Goal: Task Accomplishment & Management: Manage account settings

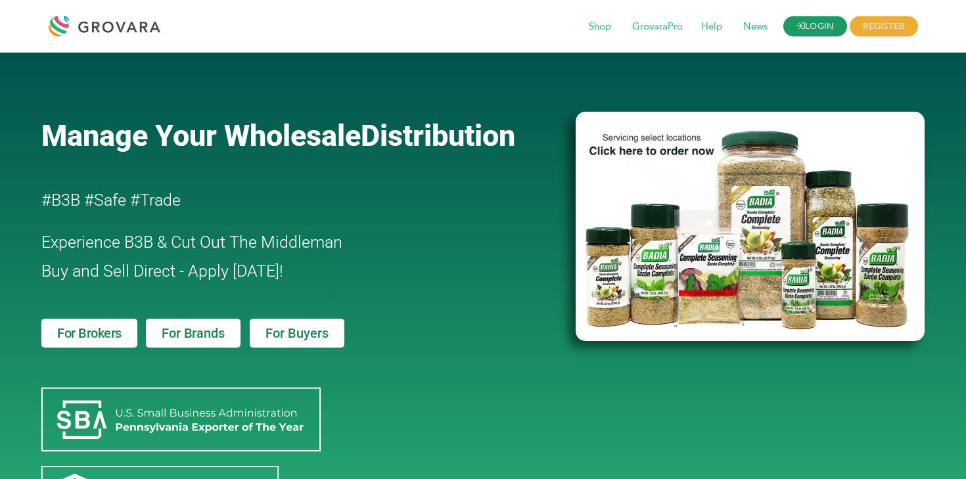
click at [818, 19] on link "LOGIN" at bounding box center [815, 26] width 64 height 20
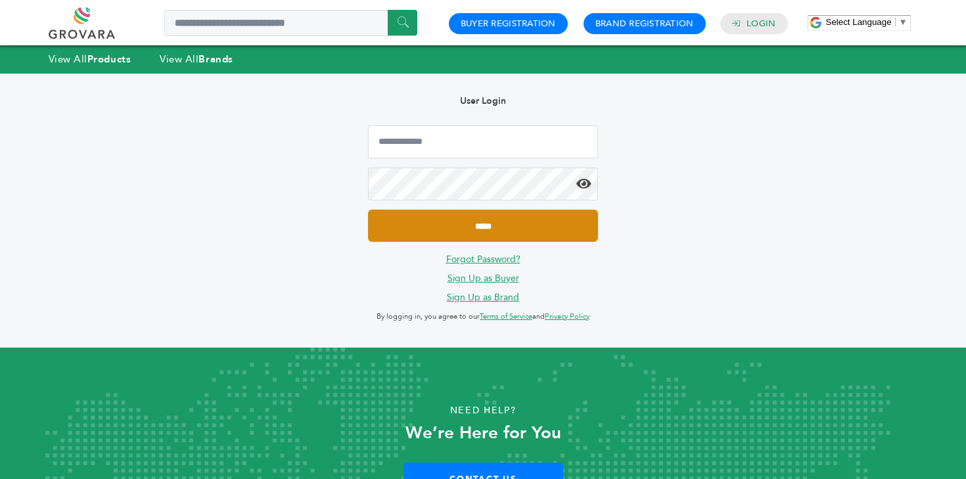
type input "**********"
click at [533, 225] on input "*****" at bounding box center [483, 226] width 230 height 32
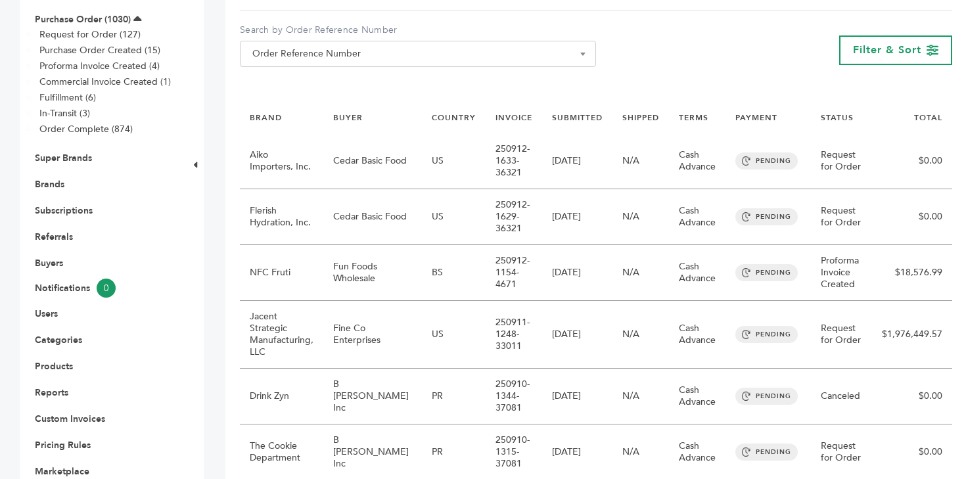
scroll to position [194, 0]
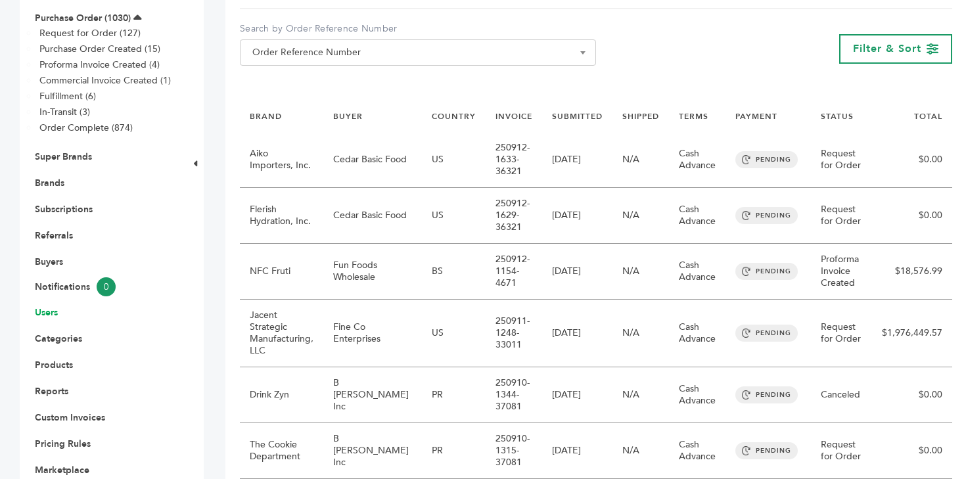
click at [44, 317] on link "Users" at bounding box center [46, 312] width 23 height 12
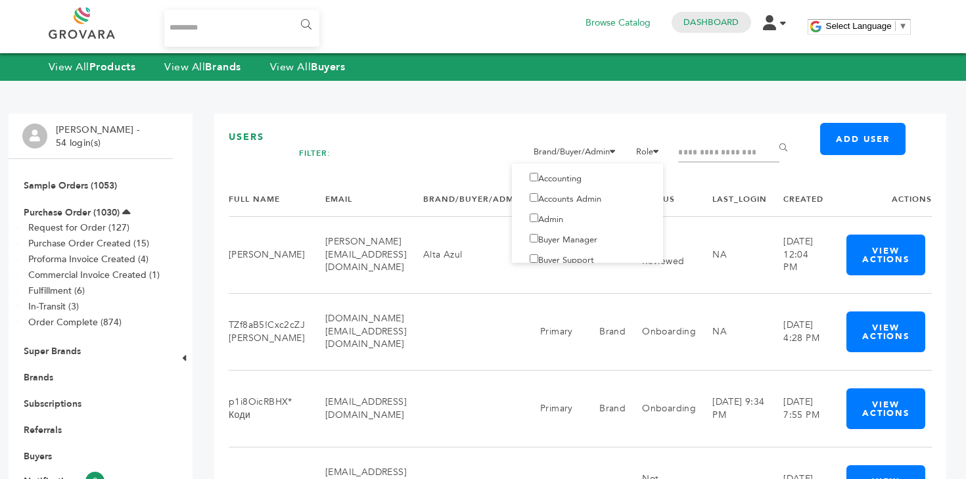
scroll to position [8, 0]
click at [728, 144] on input "Filter by keywords" at bounding box center [728, 153] width 101 height 18
type input "*******"
click at [771, 135] on input "******" at bounding box center [786, 148] width 30 height 26
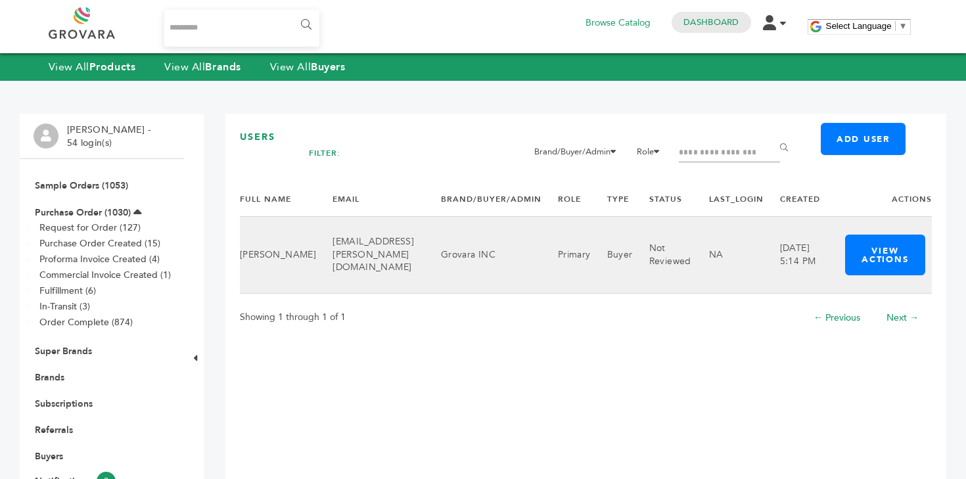
click at [661, 242] on td "Not Reviewed" at bounding box center [663, 254] width 60 height 77
click at [871, 252] on button "View Actions" at bounding box center [885, 255] width 80 height 41
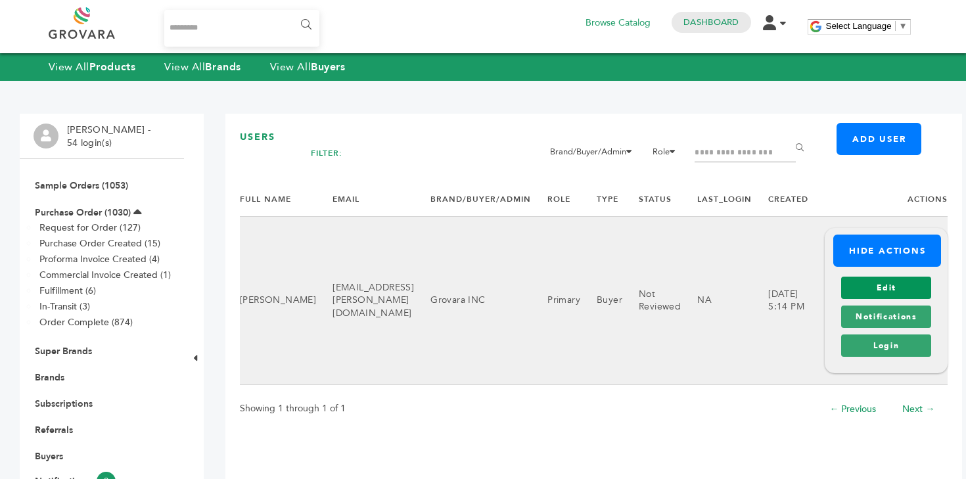
click at [896, 290] on link "Edit" at bounding box center [886, 288] width 90 height 22
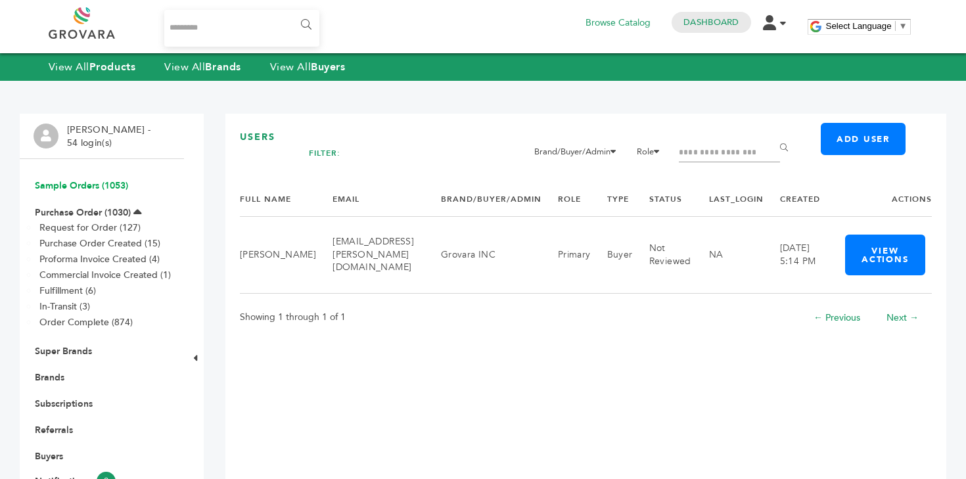
click at [62, 188] on link "Sample Orders (1053)" at bounding box center [81, 185] width 93 height 12
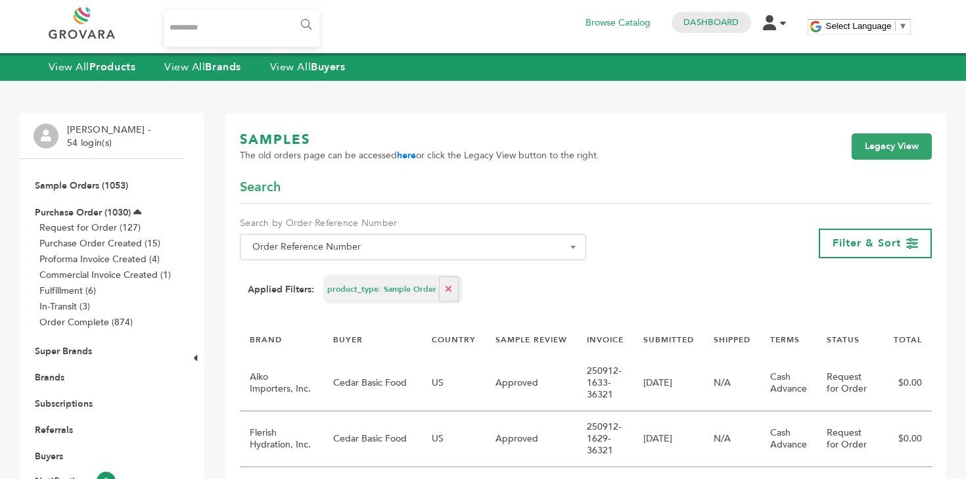
click at [450, 288] on button "button" at bounding box center [449, 289] width 20 height 25
select select
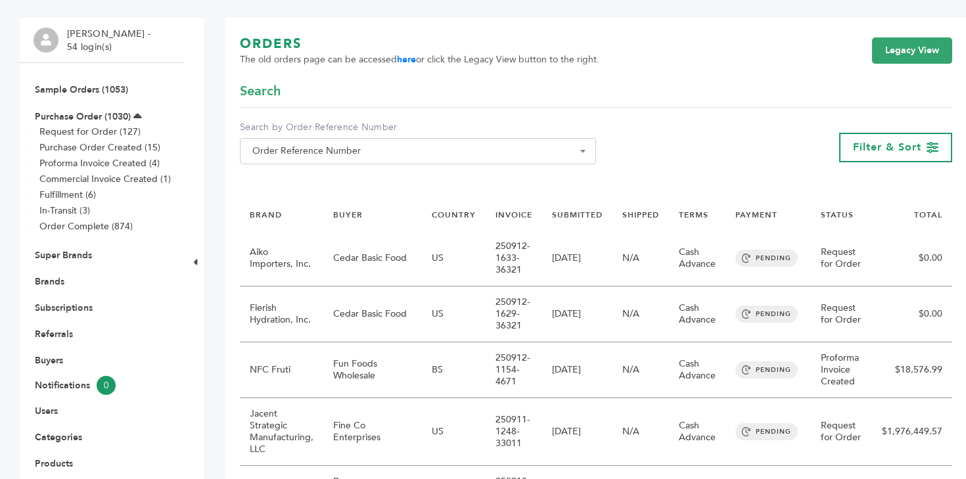
scroll to position [101, 0]
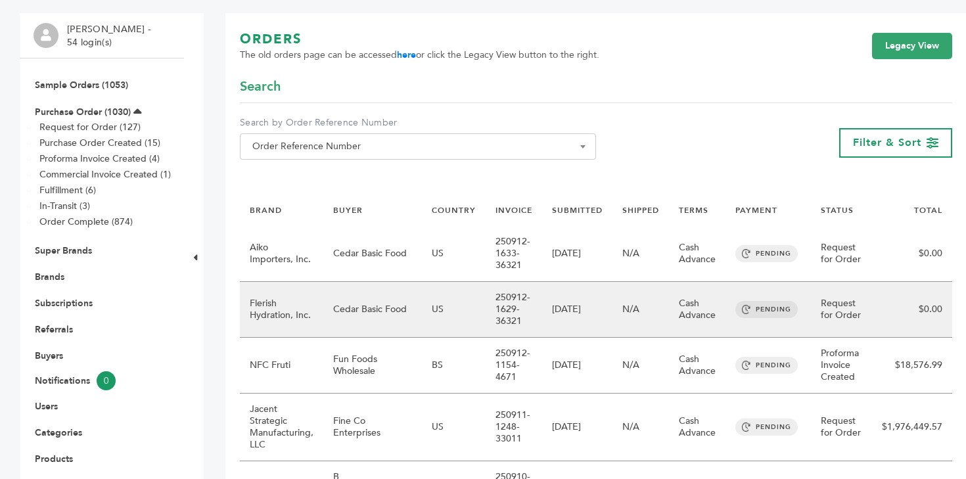
click at [847, 303] on td "Request for Order" at bounding box center [841, 310] width 61 height 56
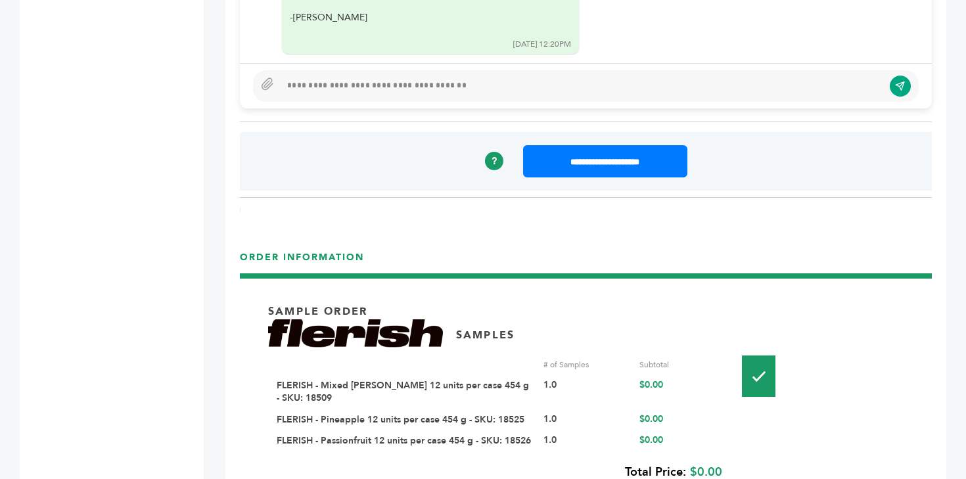
scroll to position [1017, 0]
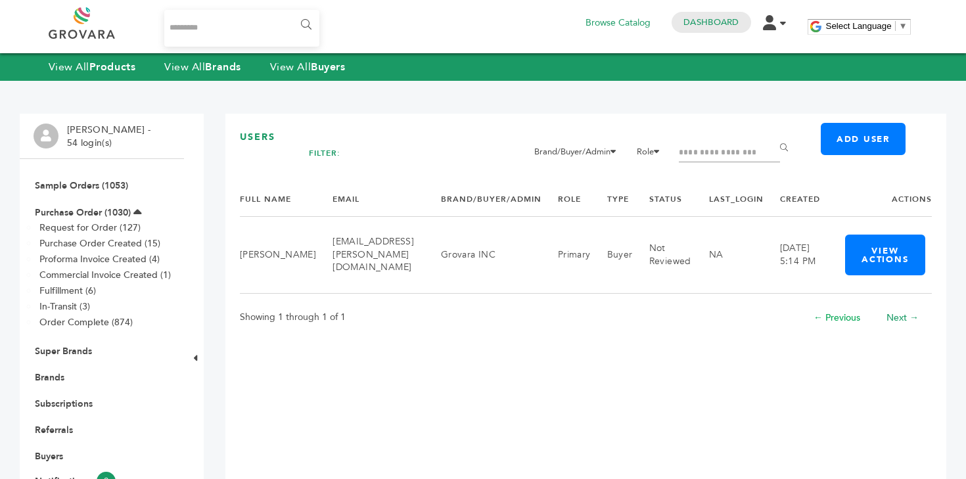
click at [837, 323] on link "← Previous" at bounding box center [836, 317] width 47 height 12
click at [89, 129] on li "Ben Heller - 54 login(s)" at bounding box center [110, 136] width 87 height 26
click at [45, 141] on img at bounding box center [46, 135] width 25 height 25
click at [56, 374] on link "Brands" at bounding box center [50, 377] width 30 height 12
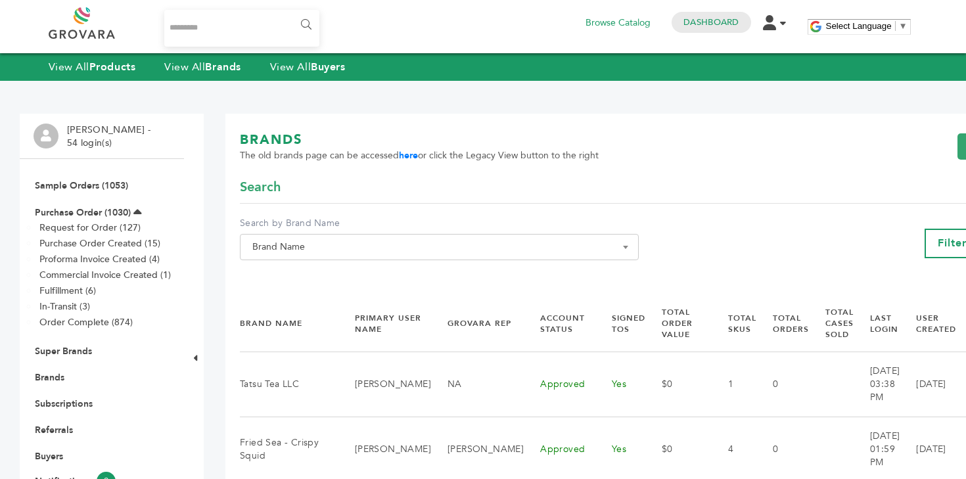
click at [280, 246] on span "Brand Name" at bounding box center [439, 247] width 384 height 18
click at [286, 265] on input "Search" at bounding box center [426, 271] width 366 height 16
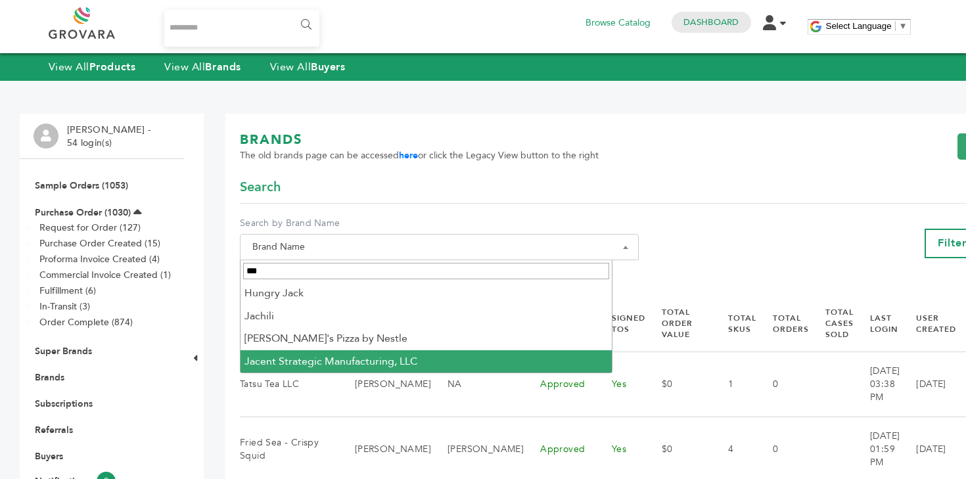
type input "***"
select select "**********"
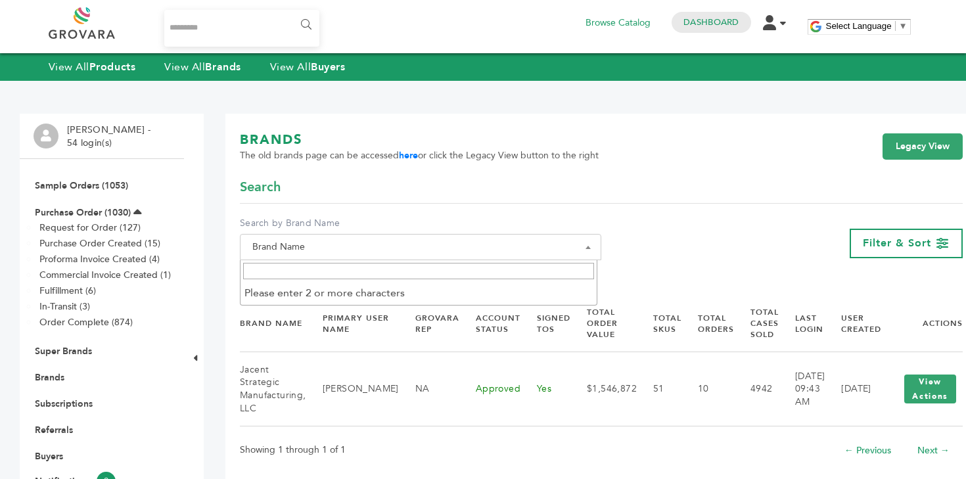
click at [452, 251] on span "Brand Name" at bounding box center [420, 247] width 347 height 18
click at [420, 263] on input "Search" at bounding box center [418, 271] width 351 height 16
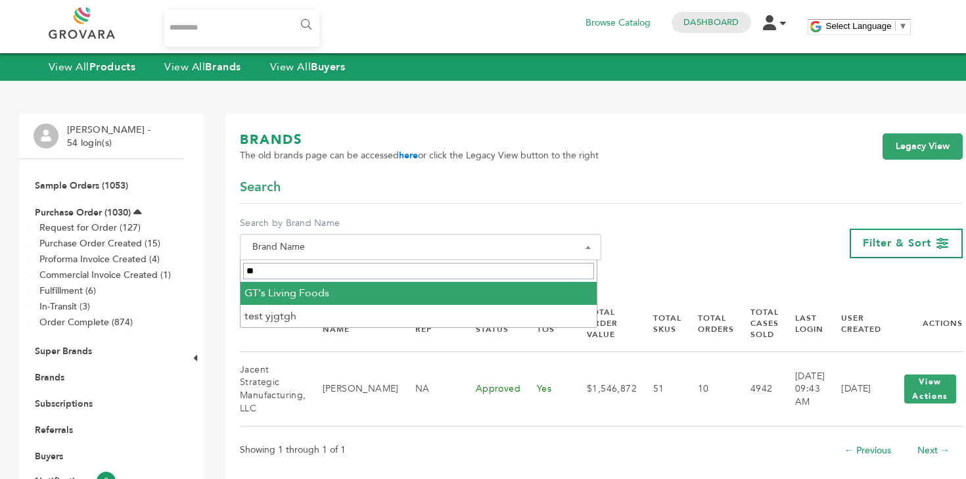
type input "**"
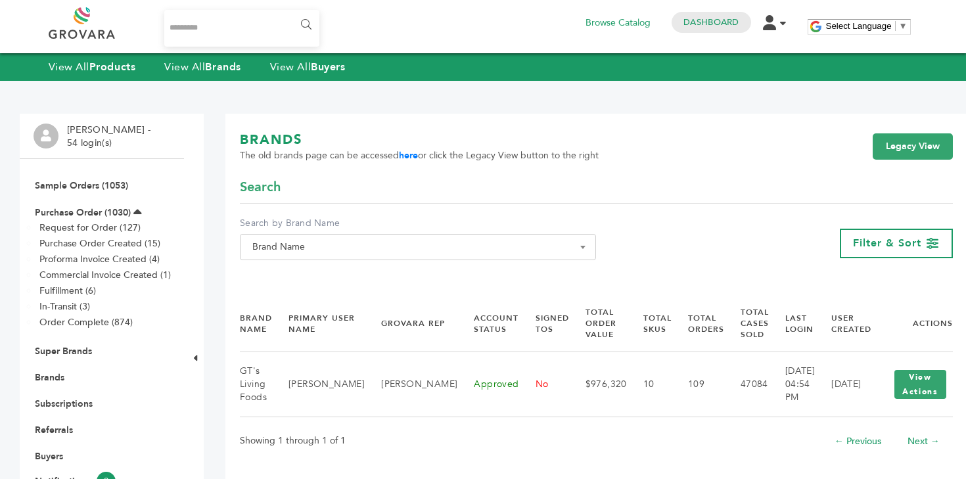
click at [78, 135] on li "[PERSON_NAME] - 54 login(s)" at bounding box center [110, 136] width 87 height 26
click at [39, 136] on img at bounding box center [46, 135] width 25 height 25
click at [76, 33] on link at bounding box center [97, 23] width 96 height 32
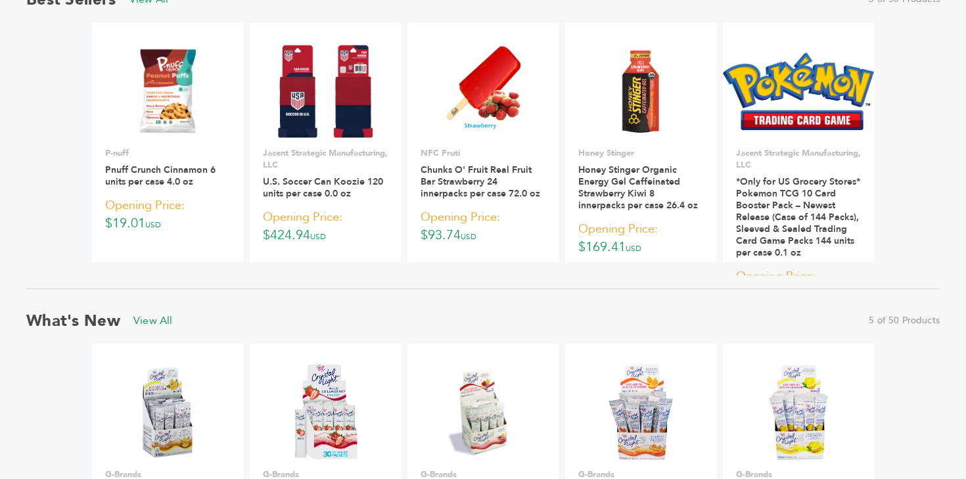
scroll to position [912, 0]
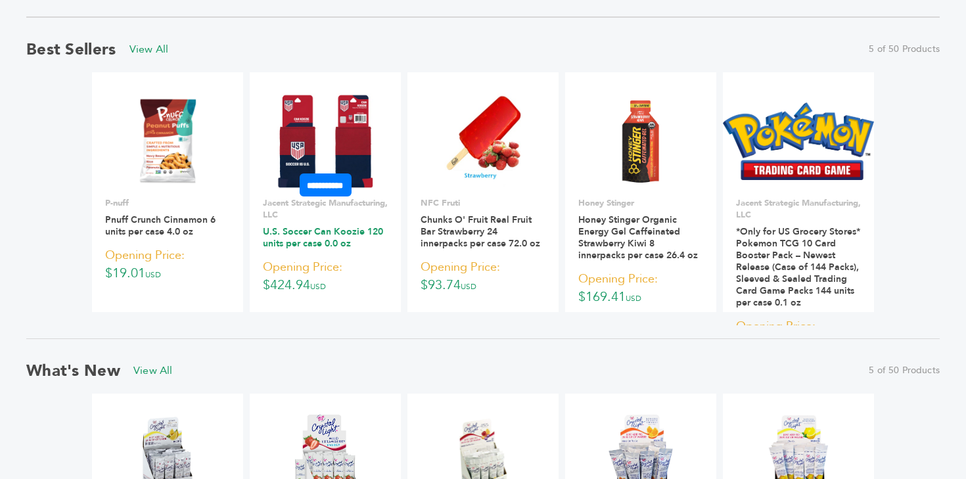
click at [292, 231] on link "U.S. Soccer Can Koozie 120 units per case 0.0 oz" at bounding box center [323, 237] width 120 height 24
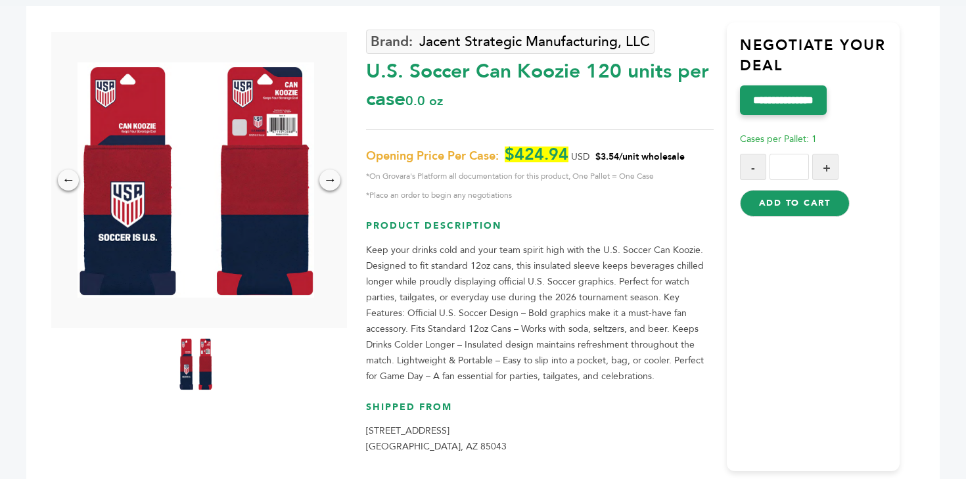
scroll to position [68, 0]
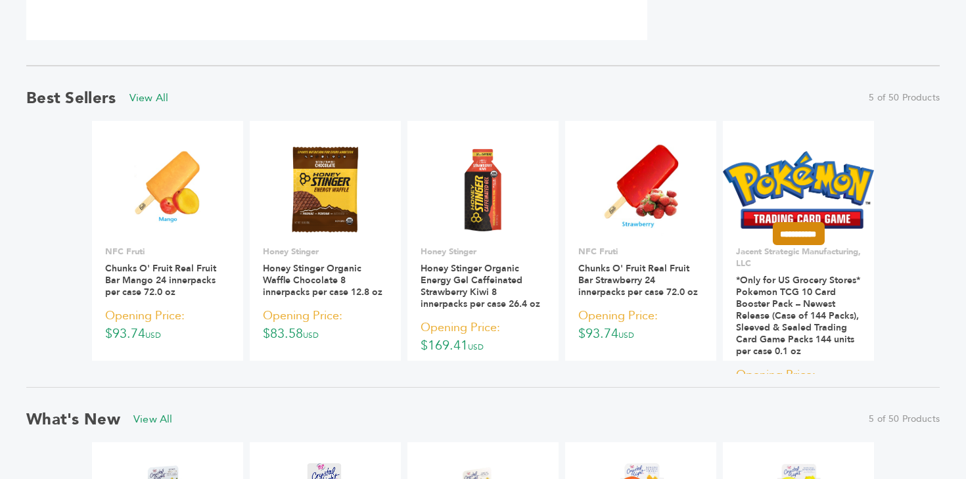
scroll to position [912, 0]
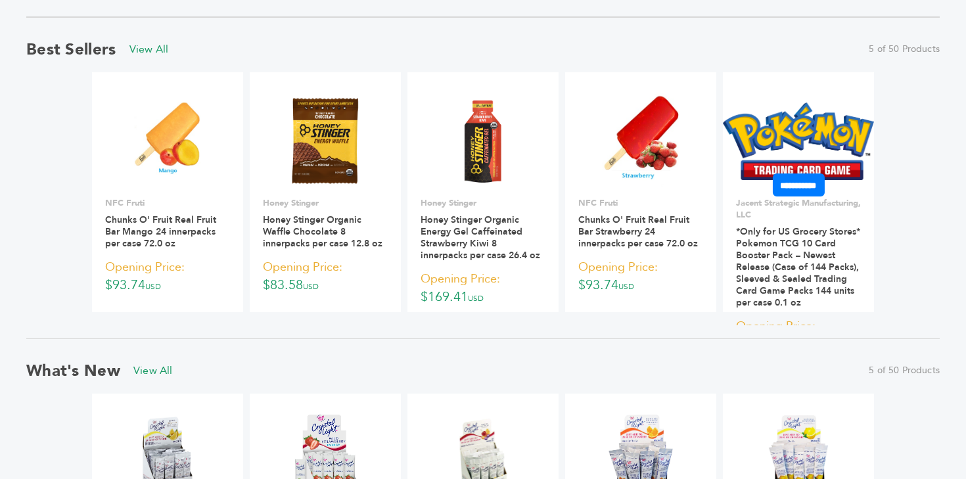
click at [788, 141] on img at bounding box center [798, 141] width 151 height 78
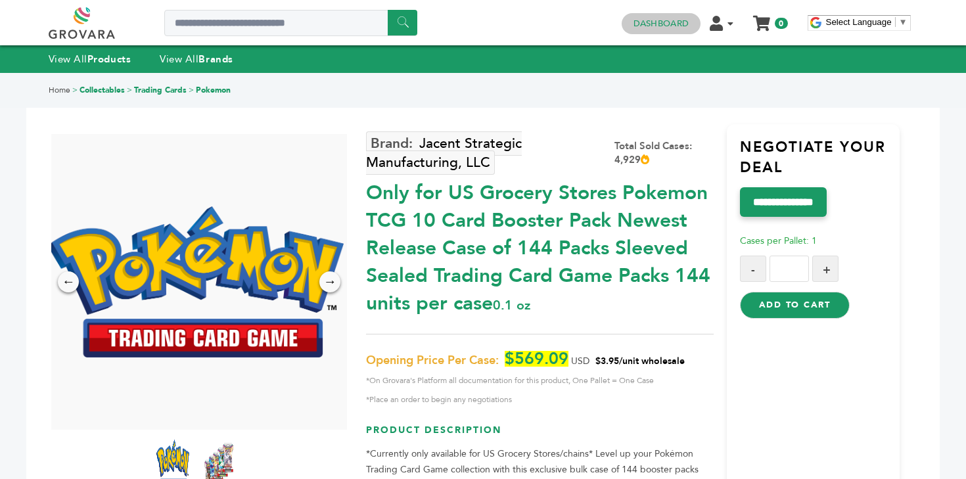
click at [673, 24] on link "Dashboard" at bounding box center [660, 24] width 55 height 12
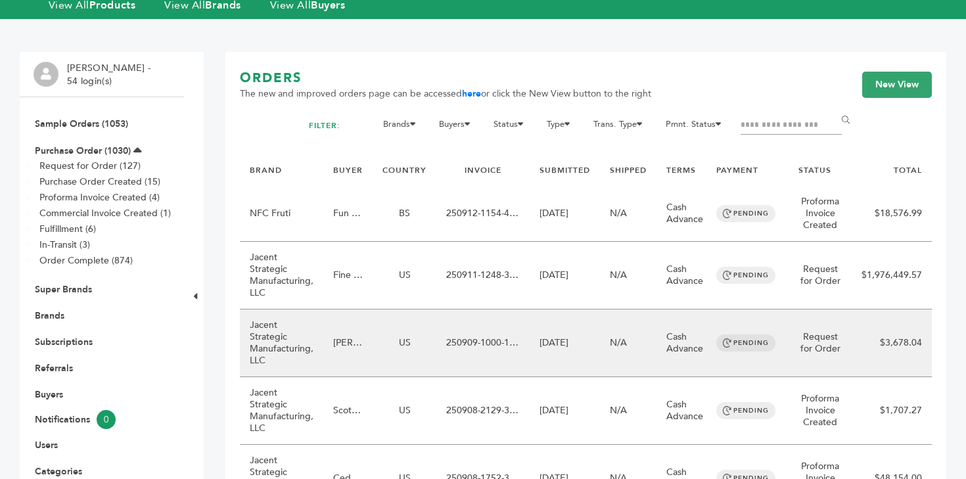
scroll to position [62, 0]
